Goal: Task Accomplishment & Management: Complete application form

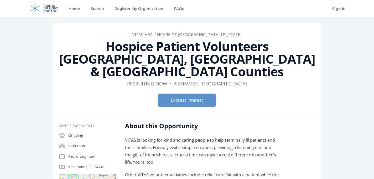
click at [57, 8] on img at bounding box center [44, 8] width 34 height 17
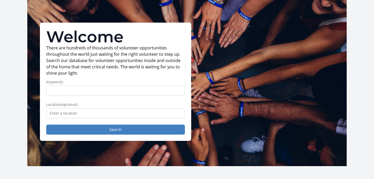
scroll to position [39, 0]
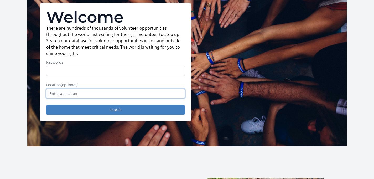
click at [85, 96] on input "text" at bounding box center [115, 94] width 139 height 10
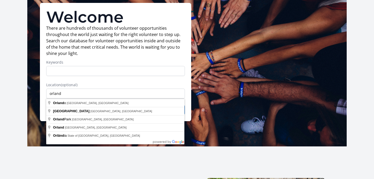
type input "Orlando, FL, USA"
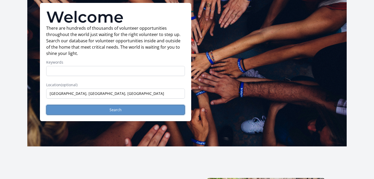
click at [99, 111] on button "Search" at bounding box center [115, 110] width 139 height 10
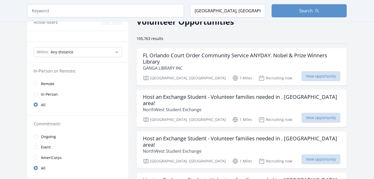
scroll to position [31, 0]
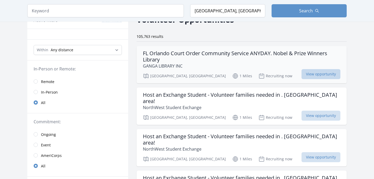
click at [324, 71] on span "View opportunity" at bounding box center [321, 74] width 39 height 10
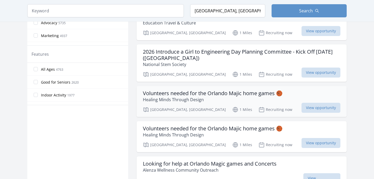
scroll to position [281, 0]
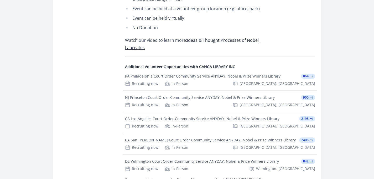
scroll to position [360, 0]
